Goal: Task Accomplishment & Management: Use online tool/utility

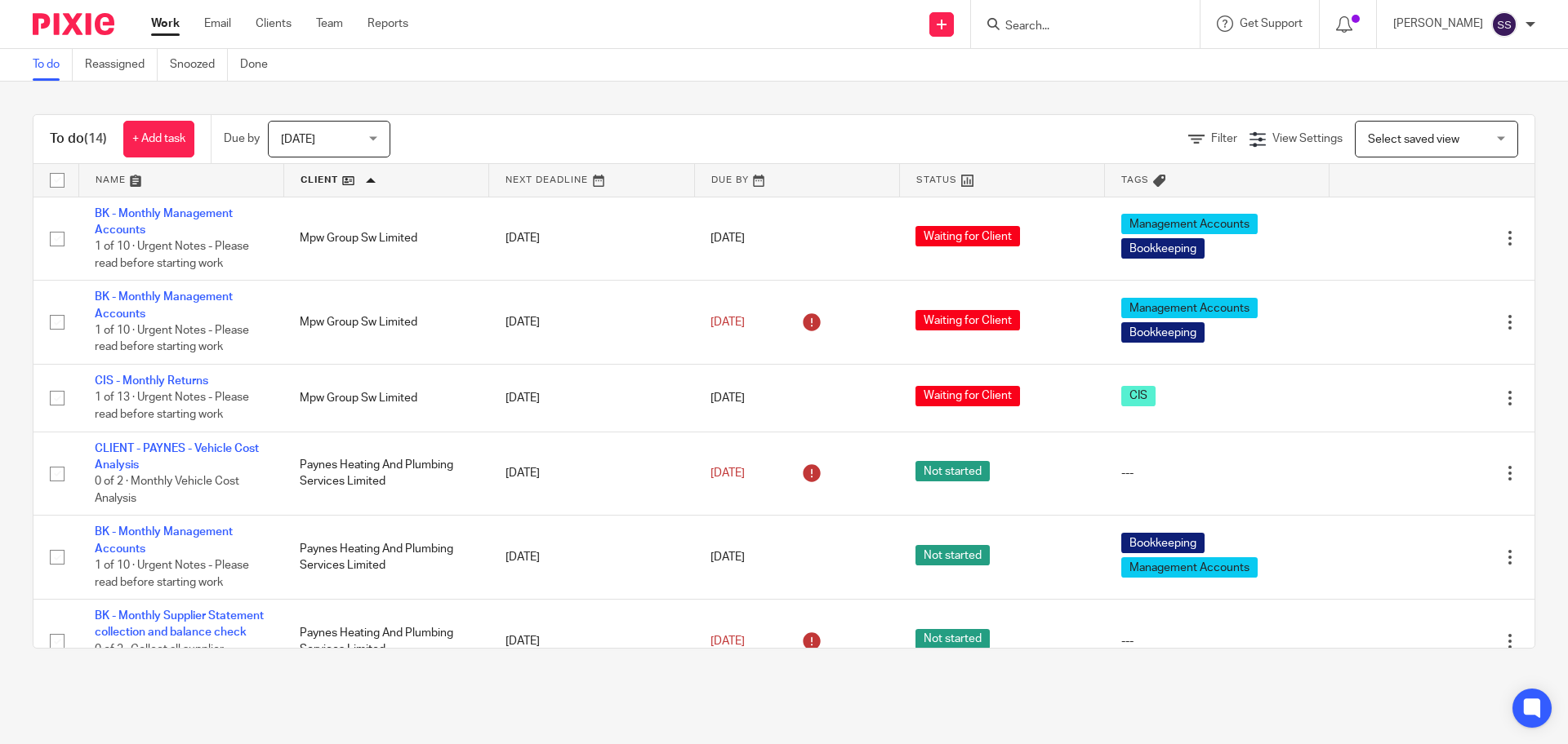
scroll to position [201, 0]
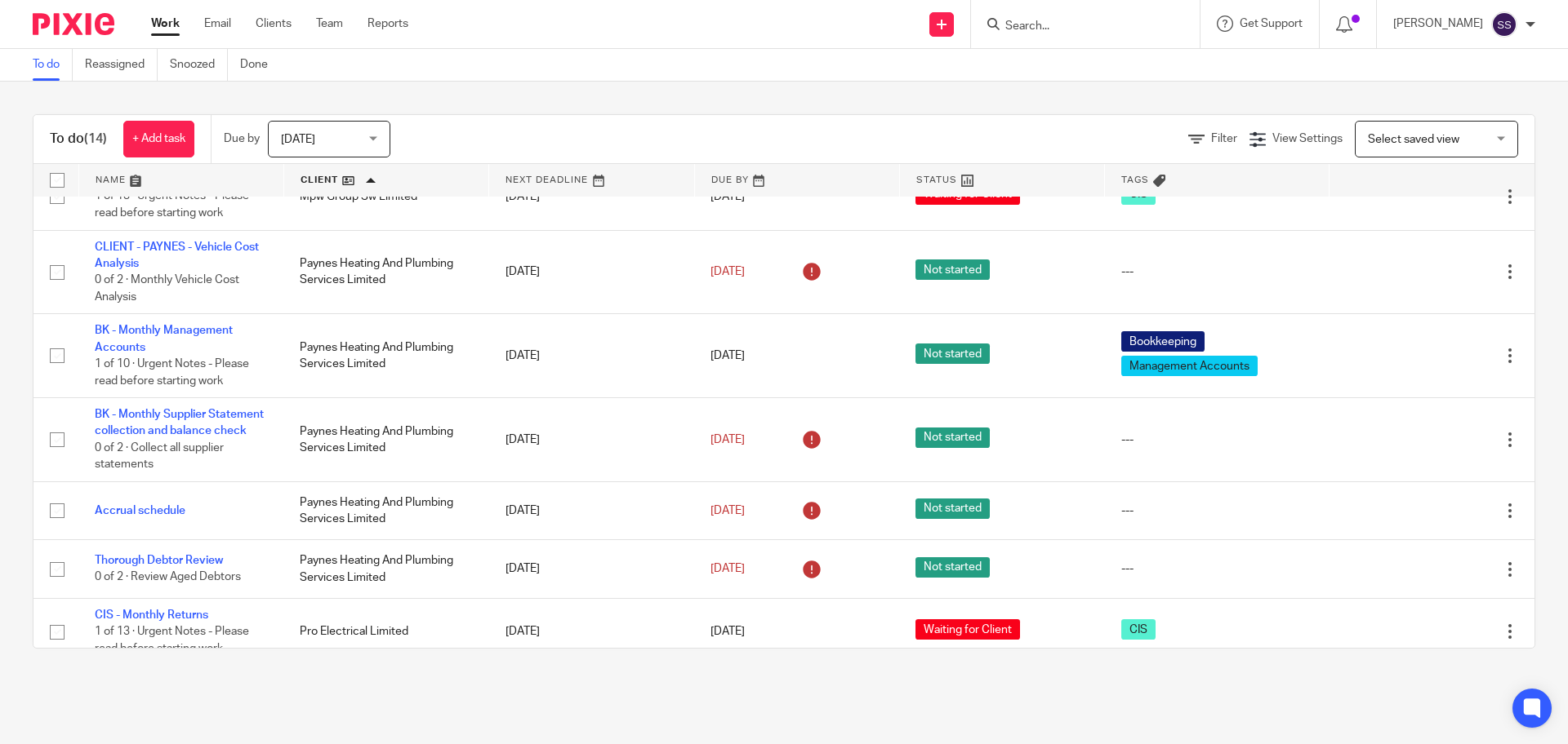
click at [1047, 19] on input "Search" at bounding box center [1077, 26] width 147 height 15
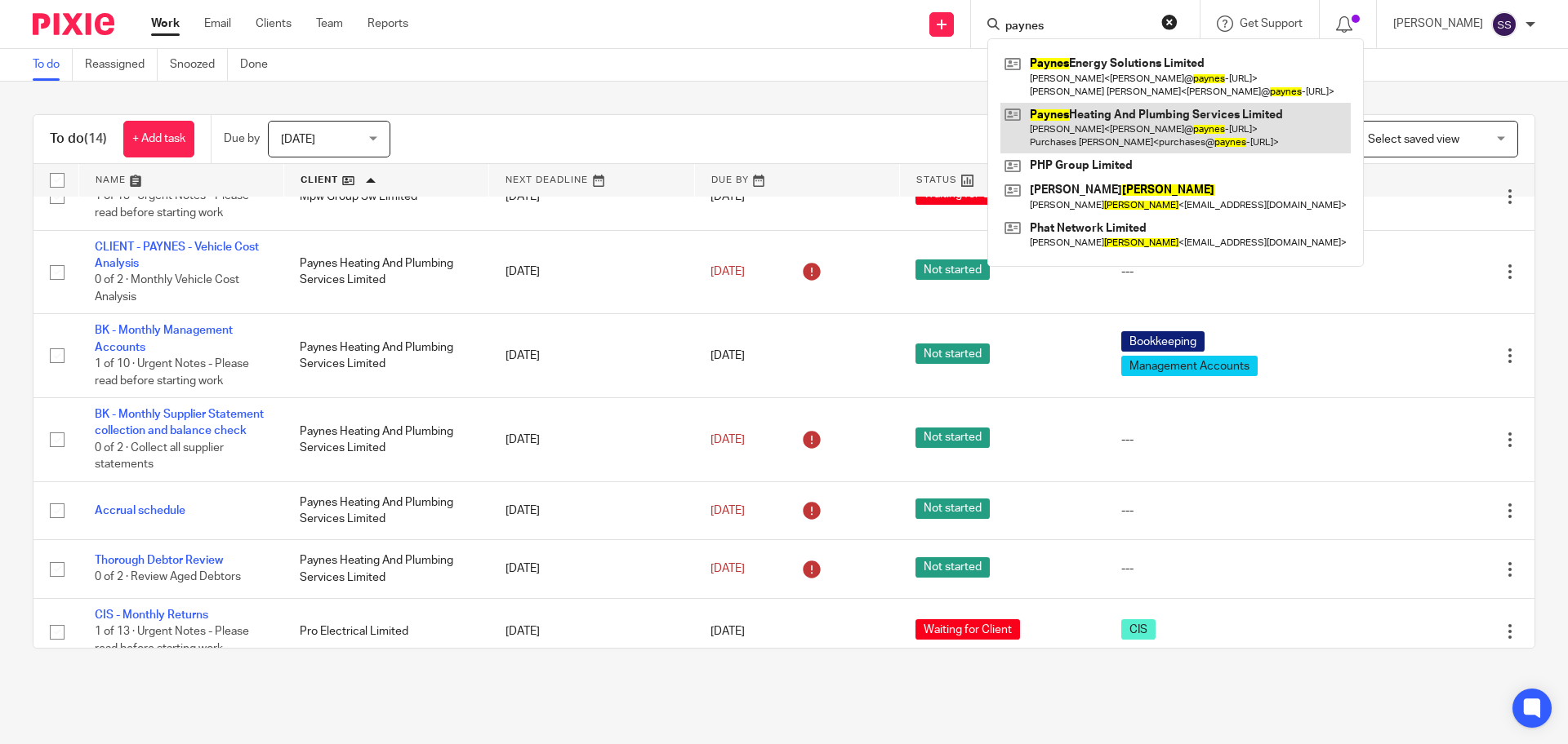
type input "paynes"
click at [1116, 127] on link at bounding box center [1175, 128] width 351 height 50
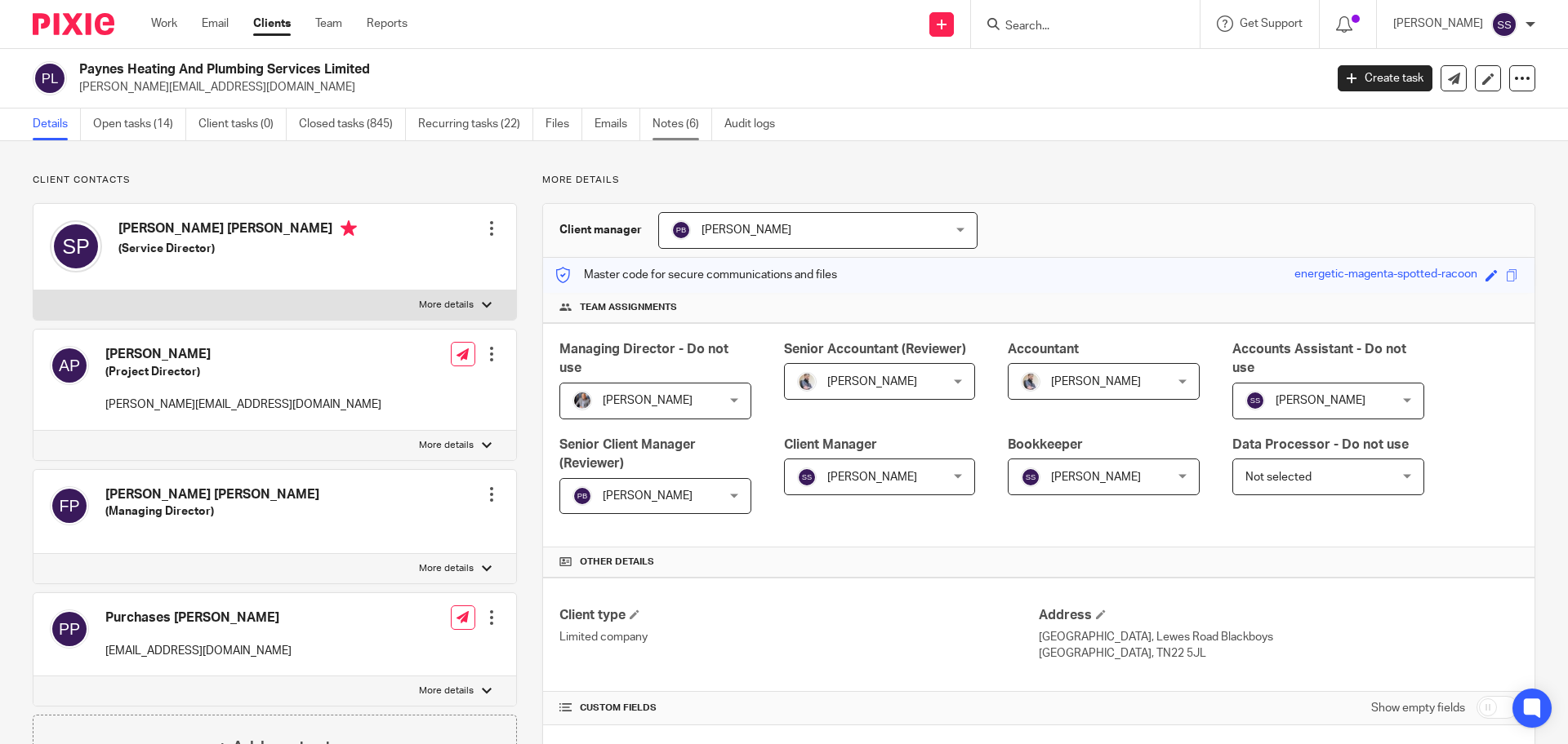
click at [663, 123] on link "Notes (6)" at bounding box center [682, 124] width 60 height 32
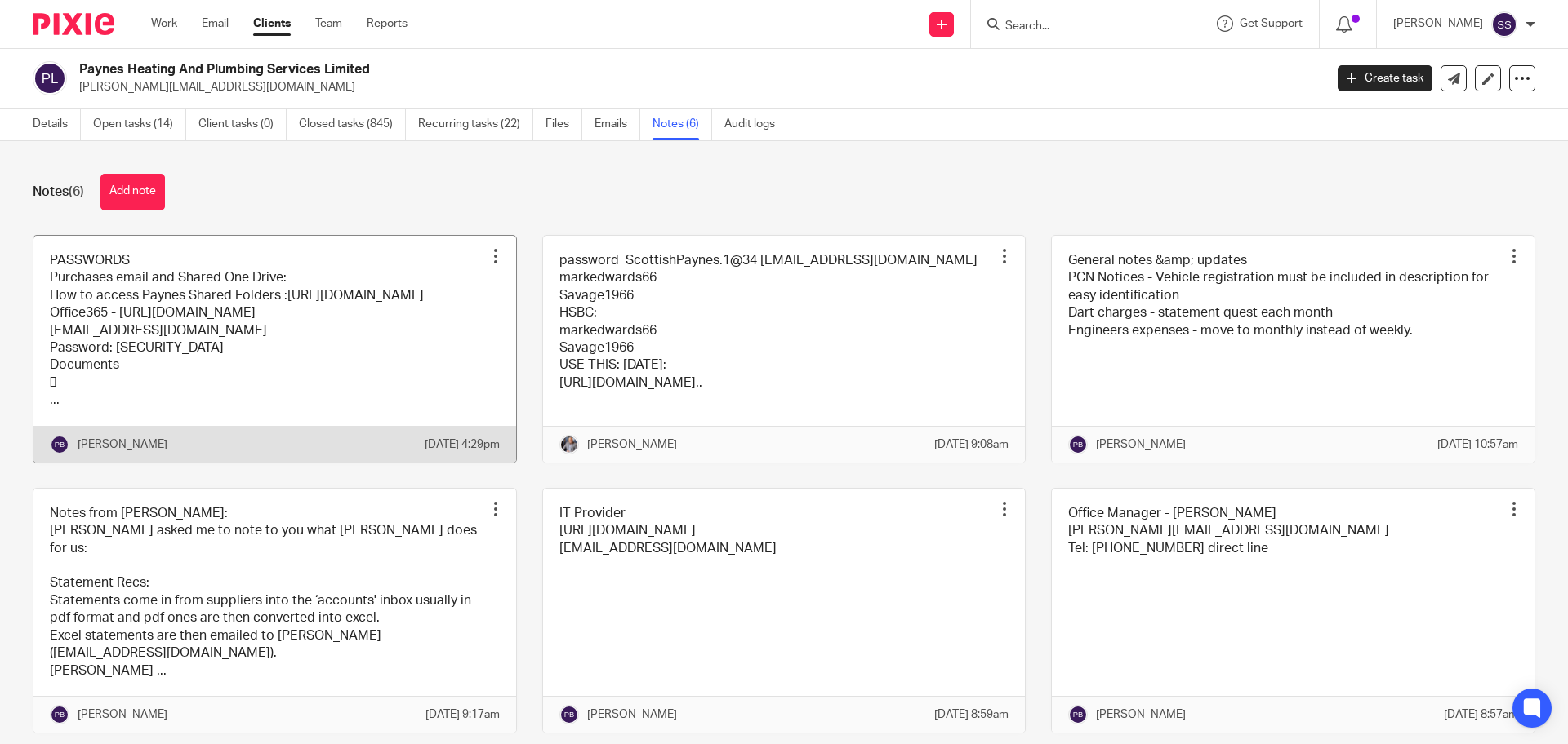
click at [215, 406] on link at bounding box center [275, 349] width 483 height 227
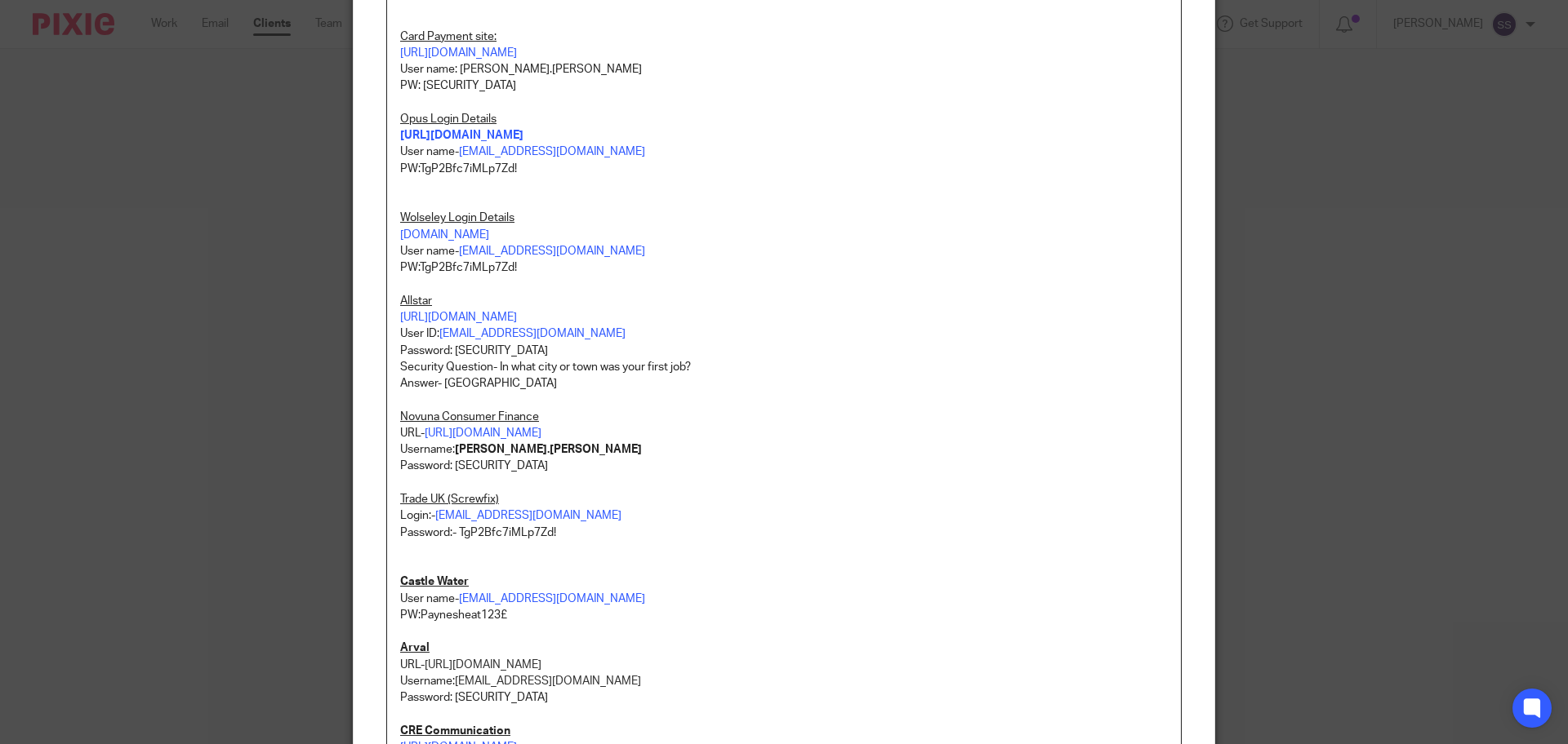
scroll to position [918, 0]
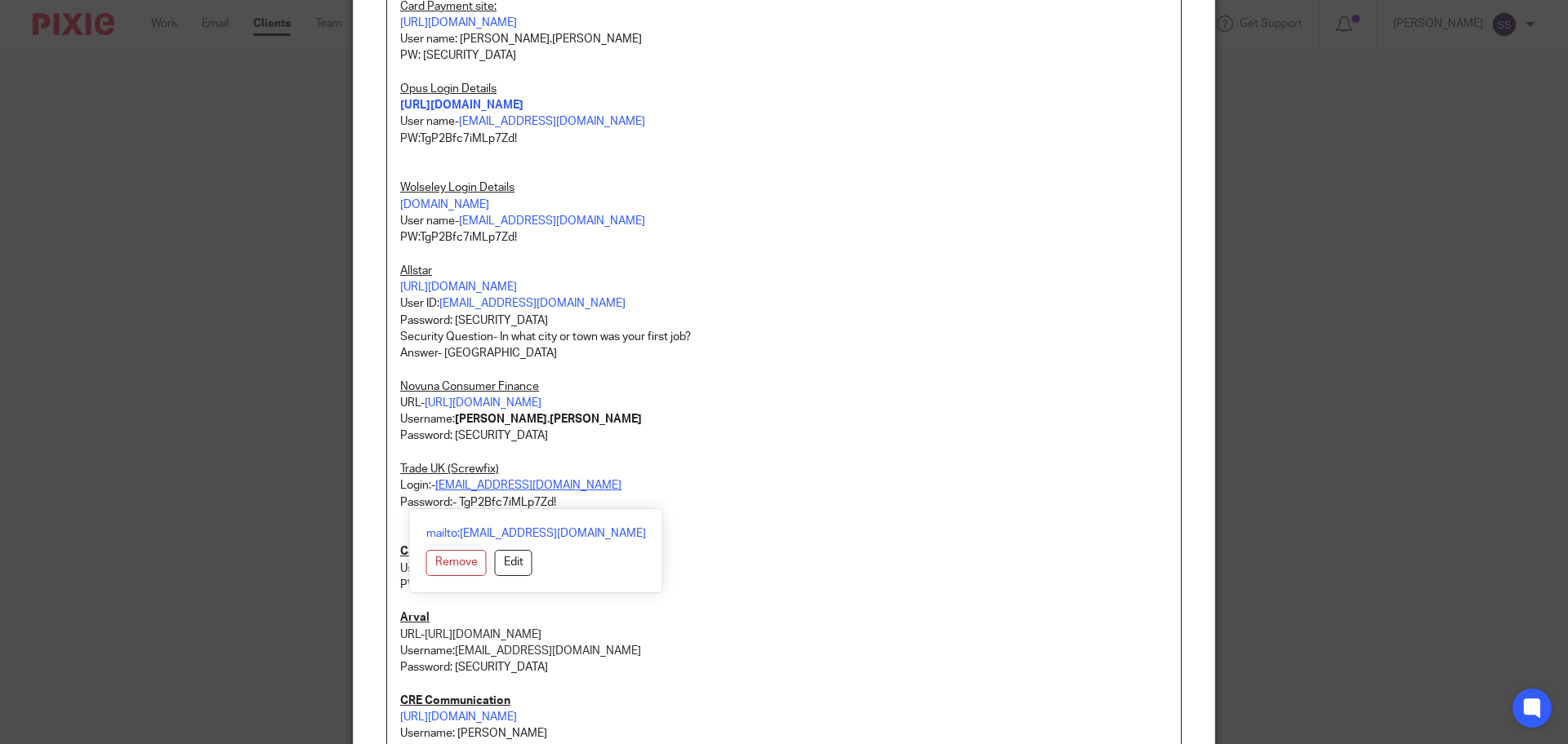
drag, startPoint x: 641, startPoint y: 497, endPoint x: 432, endPoint y: 497, distance: 209.0
click at [432, 493] on p "Login:- BILLING.PAYNES@APP.HUBDOC.COM" at bounding box center [783, 485] width 767 height 16
copy link "BILLING.PAYNES@APP.HUBDOC.COM"
drag, startPoint x: 716, startPoint y: 420, endPoint x: 711, endPoint y: 428, distance: 9.4
click at [712, 411] on p "URL- https://worcesterbosch.creditmaster3.co.uk/" at bounding box center [783, 403] width 767 height 16
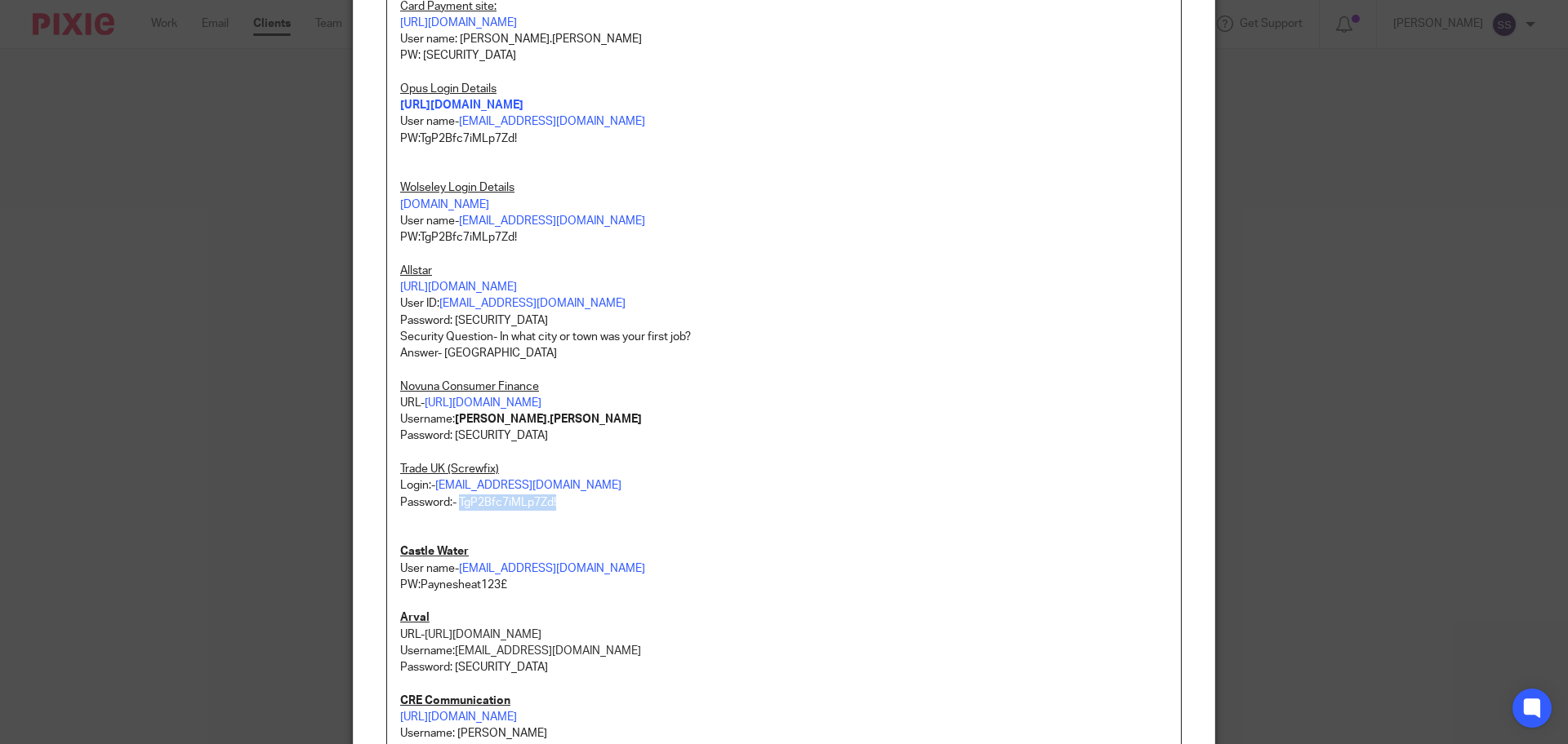
drag, startPoint x: 560, startPoint y: 515, endPoint x: 453, endPoint y: 511, distance: 107.1
click at [453, 511] on p "Password:- TgP2Bfc7iMLp7Zd!" at bounding box center [783, 502] width 767 height 16
copy p "TgP2Bfc7iMLp7Zd!"
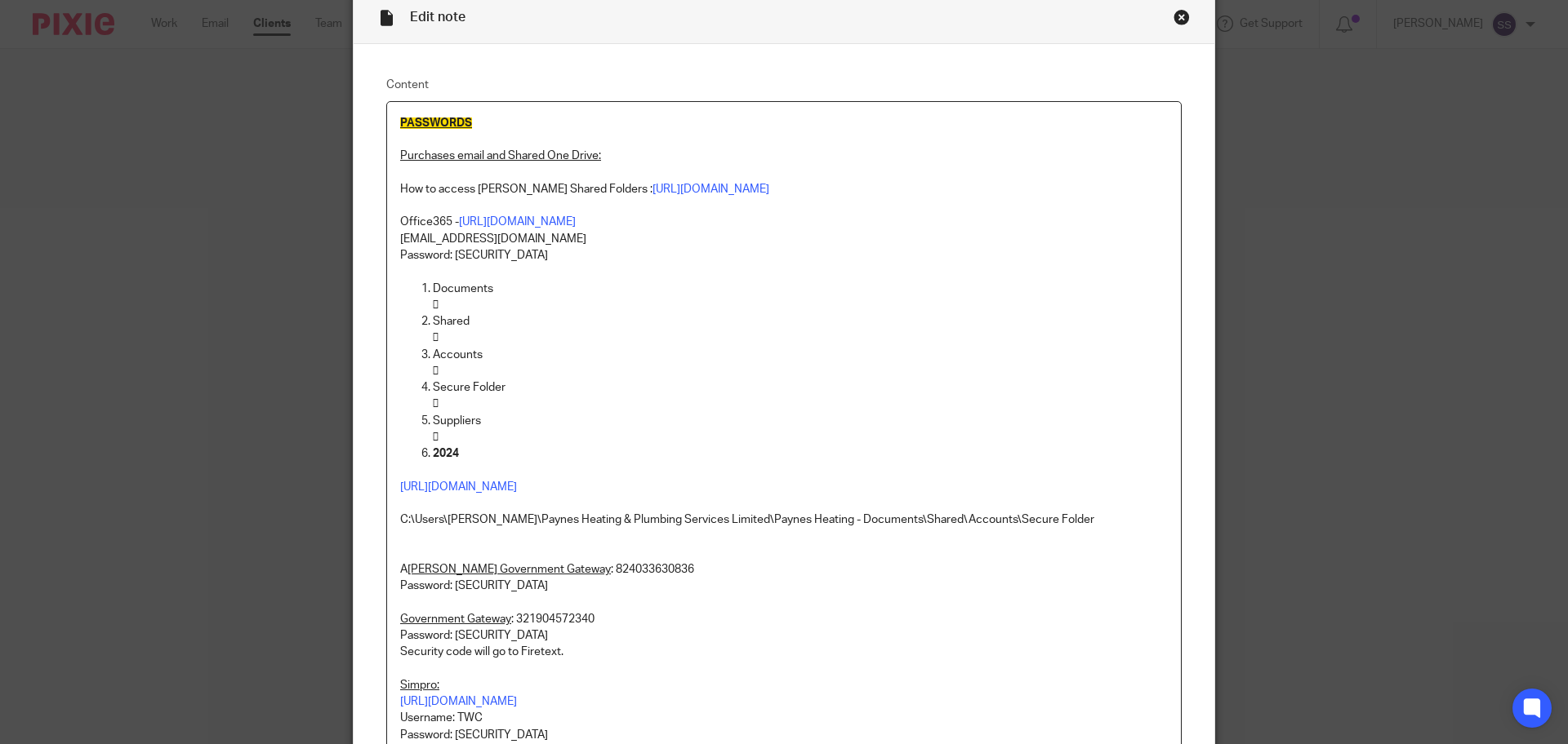
scroll to position [0, 0]
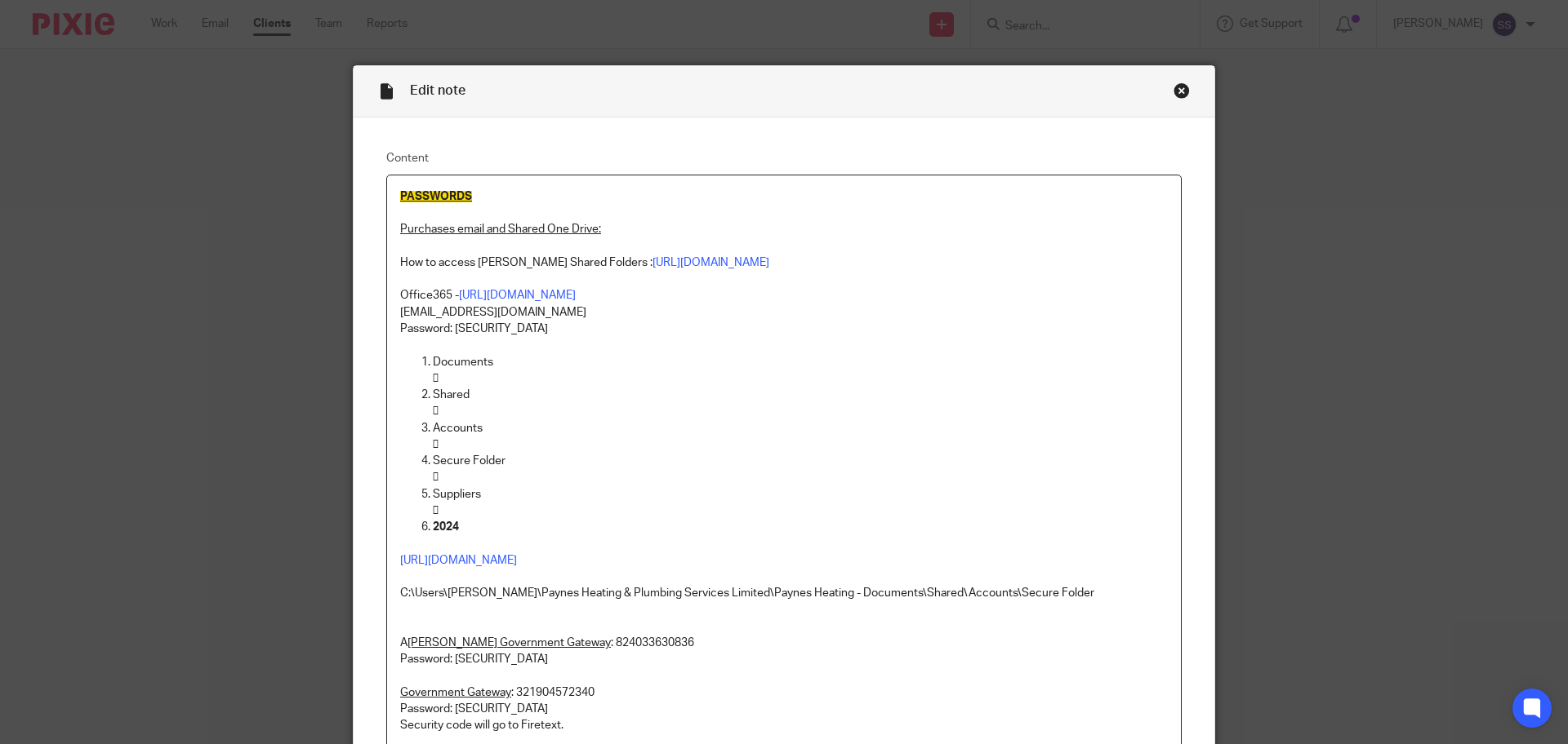
click at [1177, 92] on div "Close this dialog window" at bounding box center [1181, 90] width 16 height 16
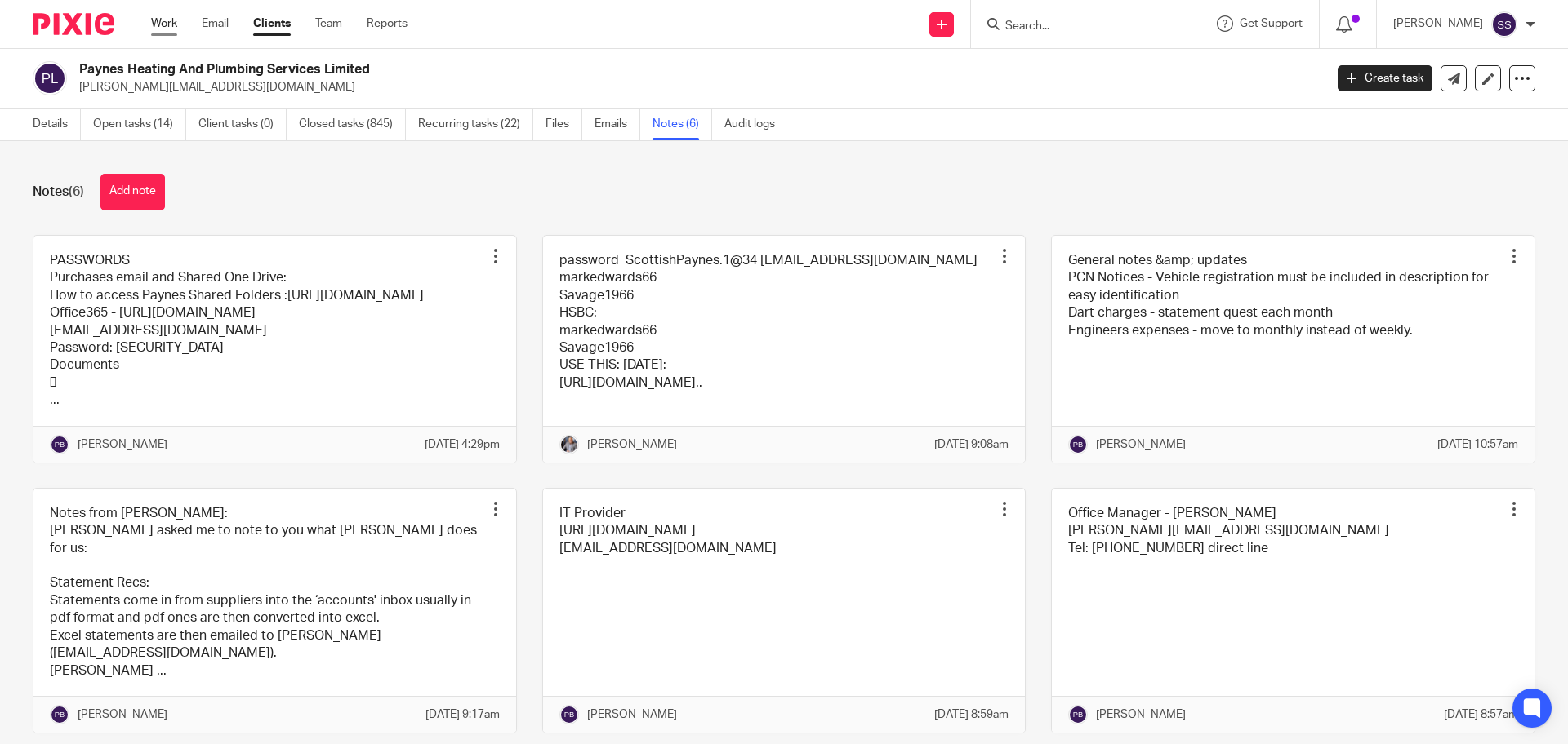
click at [177, 21] on link "Work" at bounding box center [164, 24] width 26 height 16
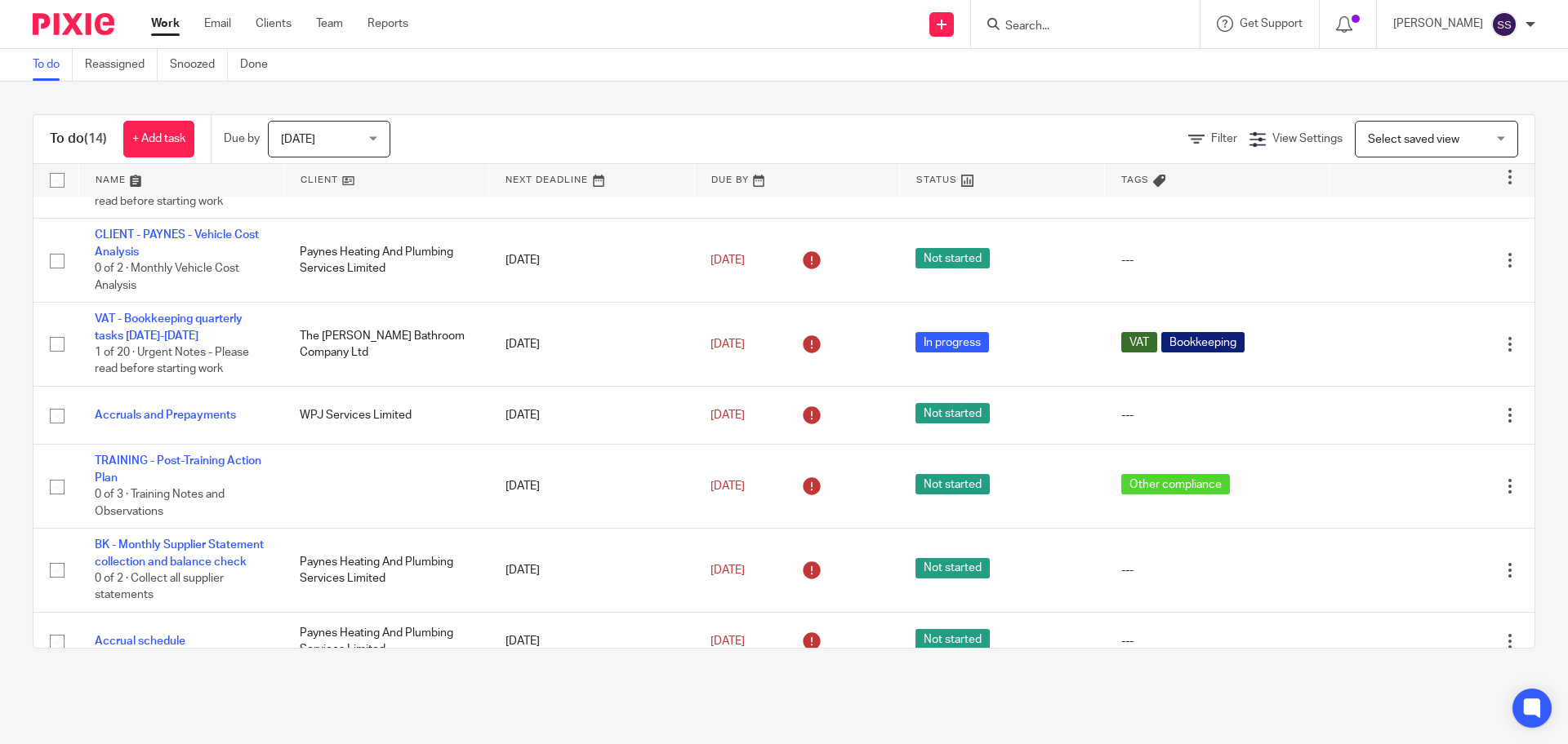
scroll to position [408, 0]
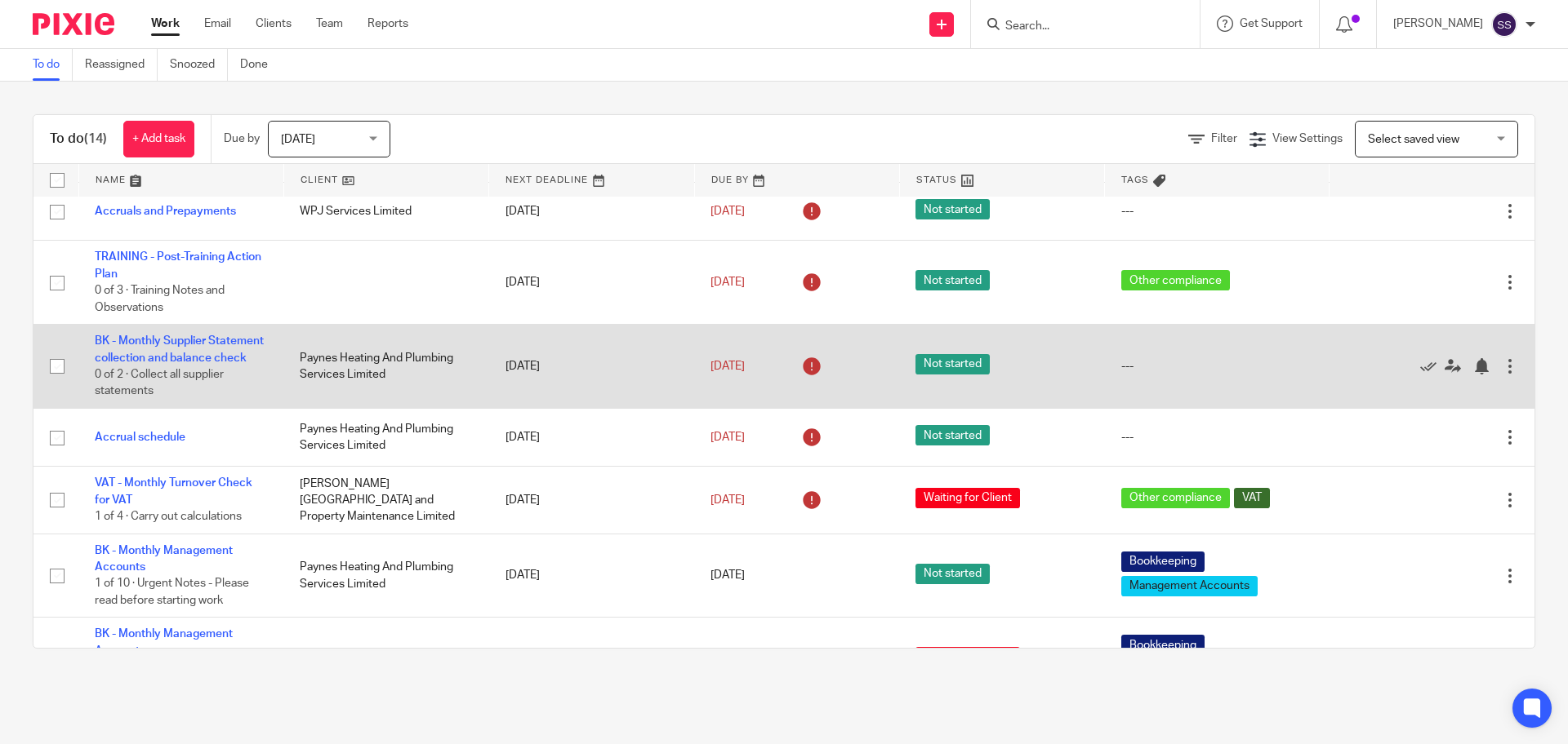
click at [150, 364] on td "BK - Monthly Supplier Statement collection and balance check 0 of 2 · Collect a…" at bounding box center [181, 366] width 205 height 84
click at [156, 356] on link "BK - Monthly Supplier Statement collection and balance check" at bounding box center [178, 349] width 169 height 27
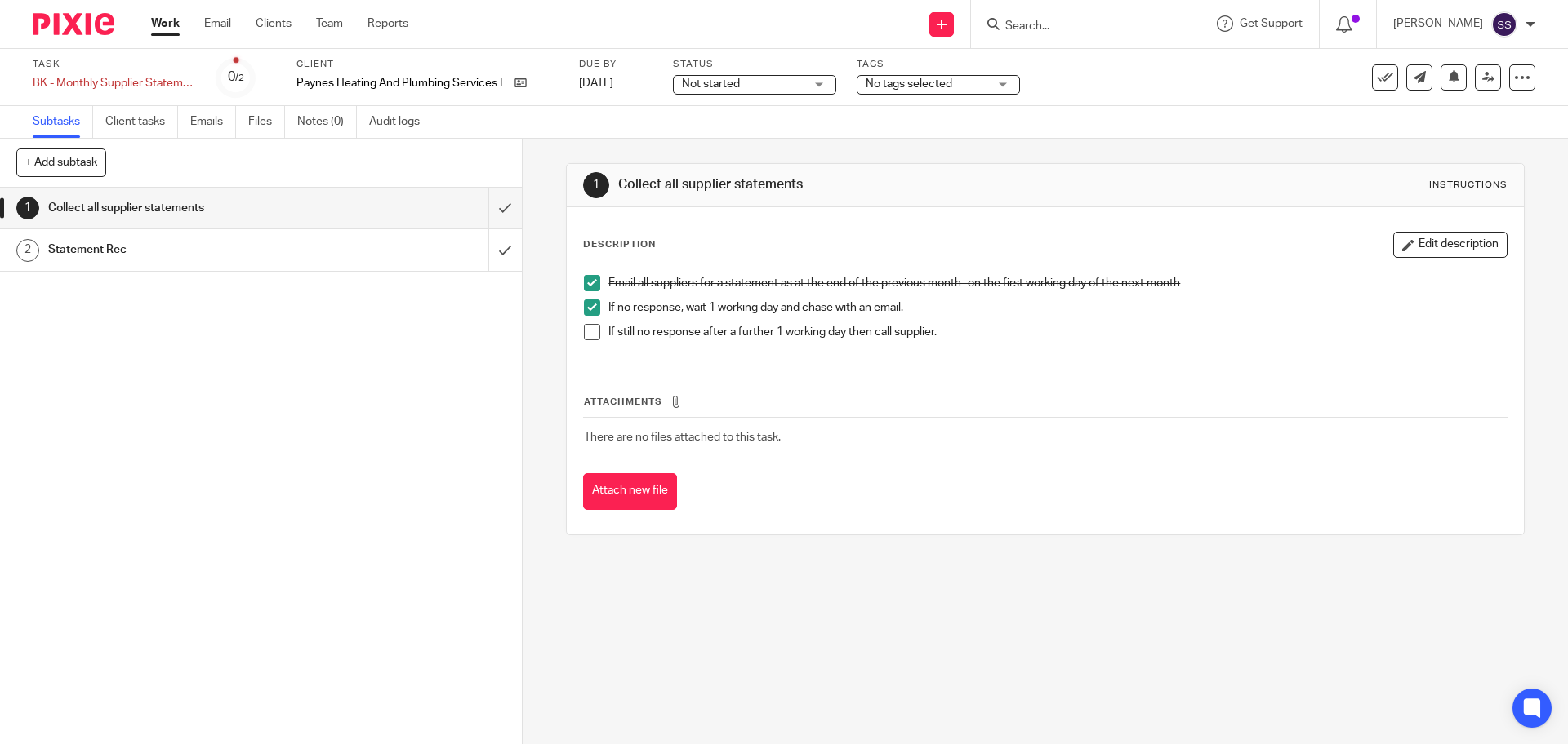
drag, startPoint x: 595, startPoint y: 336, endPoint x: 562, endPoint y: 332, distance: 33.2
click at [594, 336] on li "If still no response after a further 1 working day then call supplier." at bounding box center [1044, 336] width 922 height 25
click at [587, 331] on span at bounding box center [592, 332] width 16 height 16
click at [291, 259] on h1 "Statement Rec" at bounding box center [190, 250] width 283 height 25
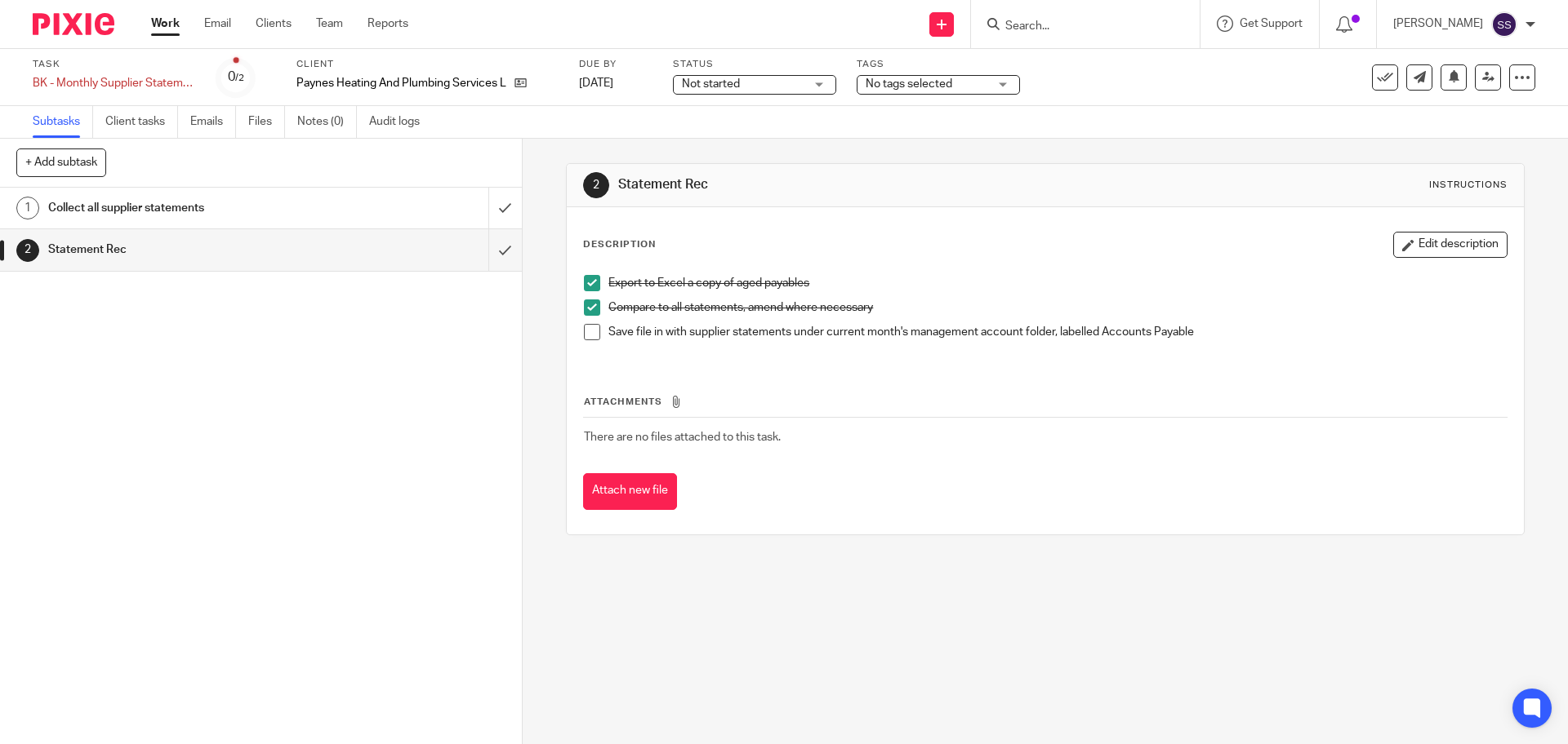
click at [584, 331] on span at bounding box center [592, 332] width 16 height 16
click at [170, 27] on link "Work" at bounding box center [165, 24] width 28 height 16
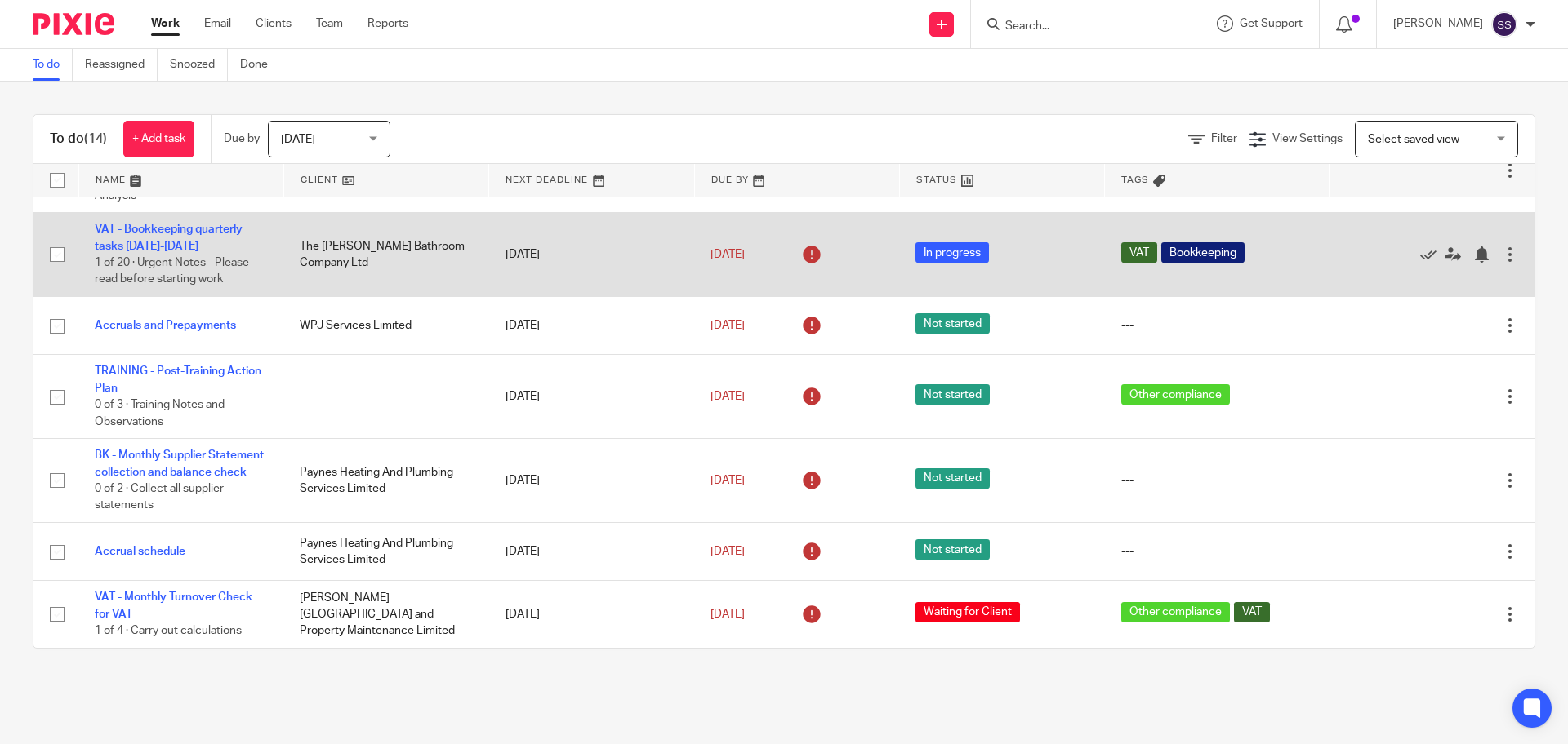
scroll to position [306, 0]
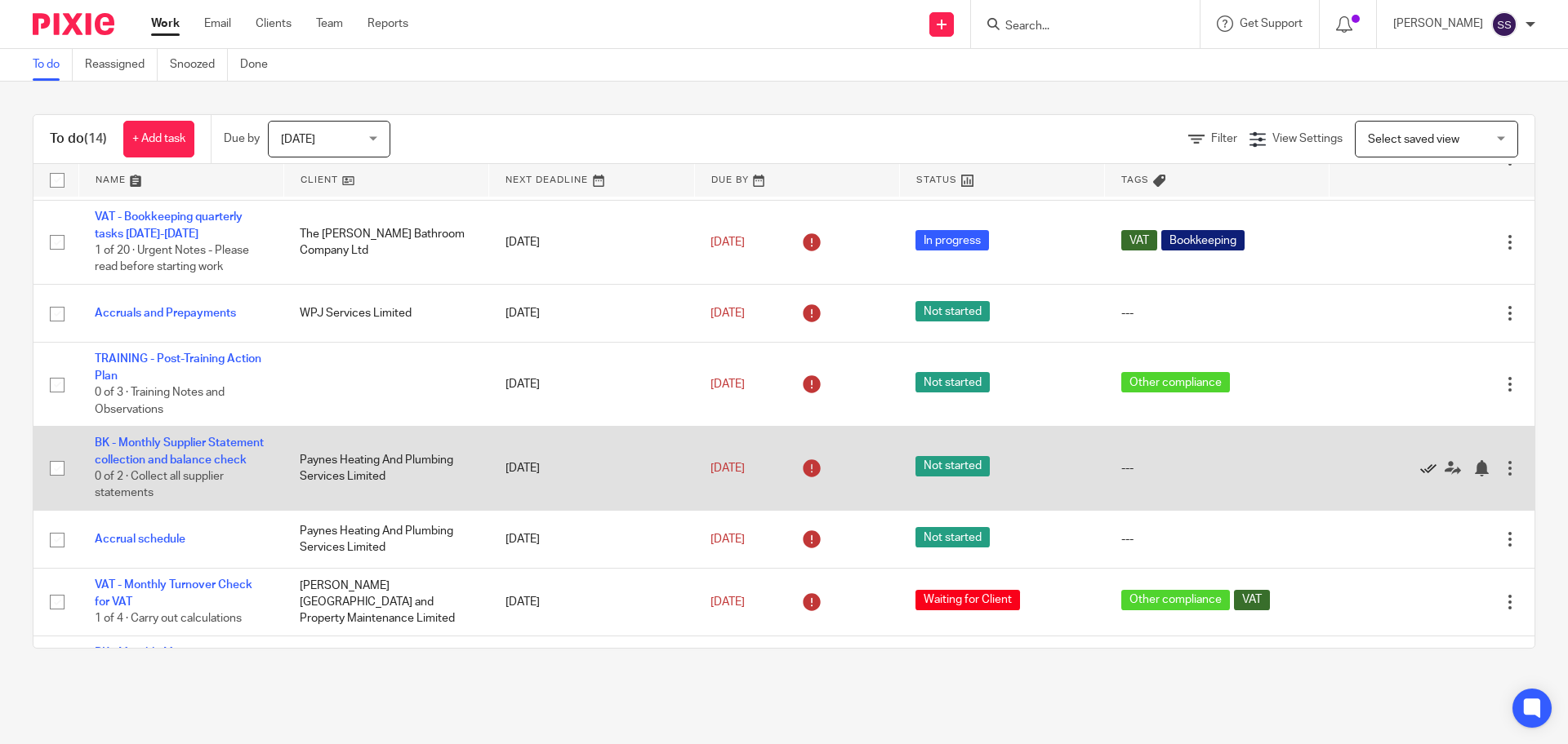
click at [1420, 473] on icon at bounding box center [1428, 469] width 16 height 16
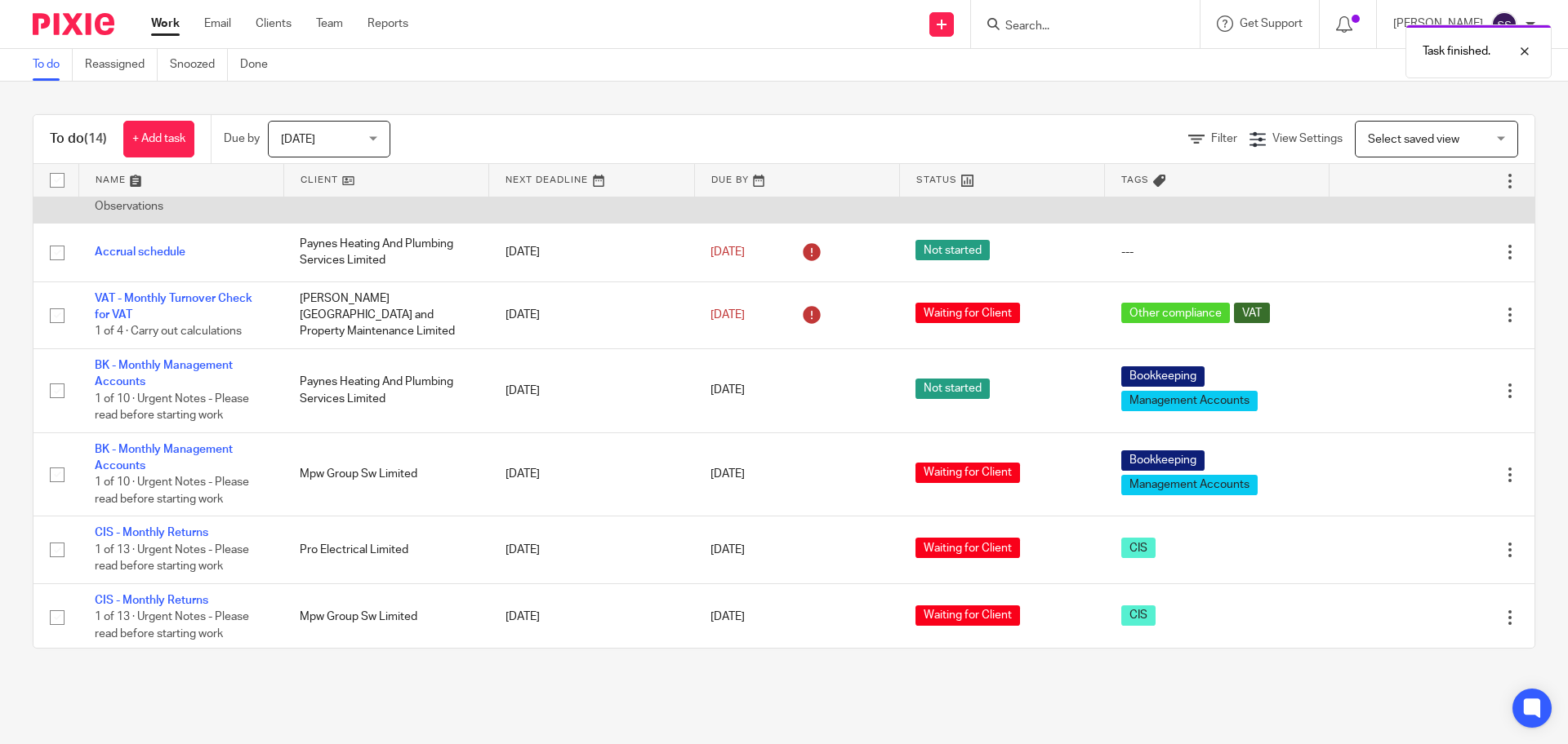
scroll to position [512, 0]
